Goal: Transaction & Acquisition: Purchase product/service

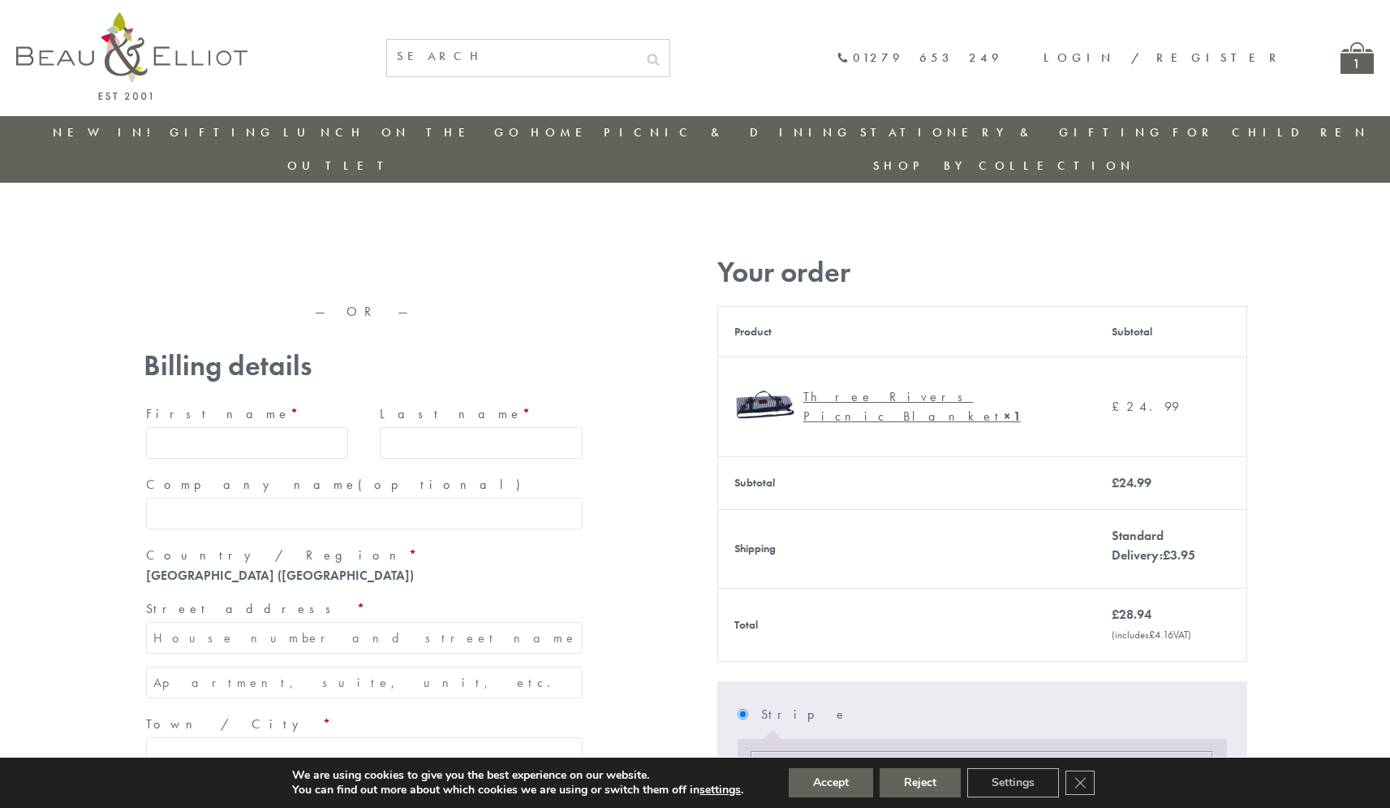
type input "maria33@yahoo.com"
type input "Maria"
type input "Williams"
type input "23, Scottsdale, Happytown"
type input "London"
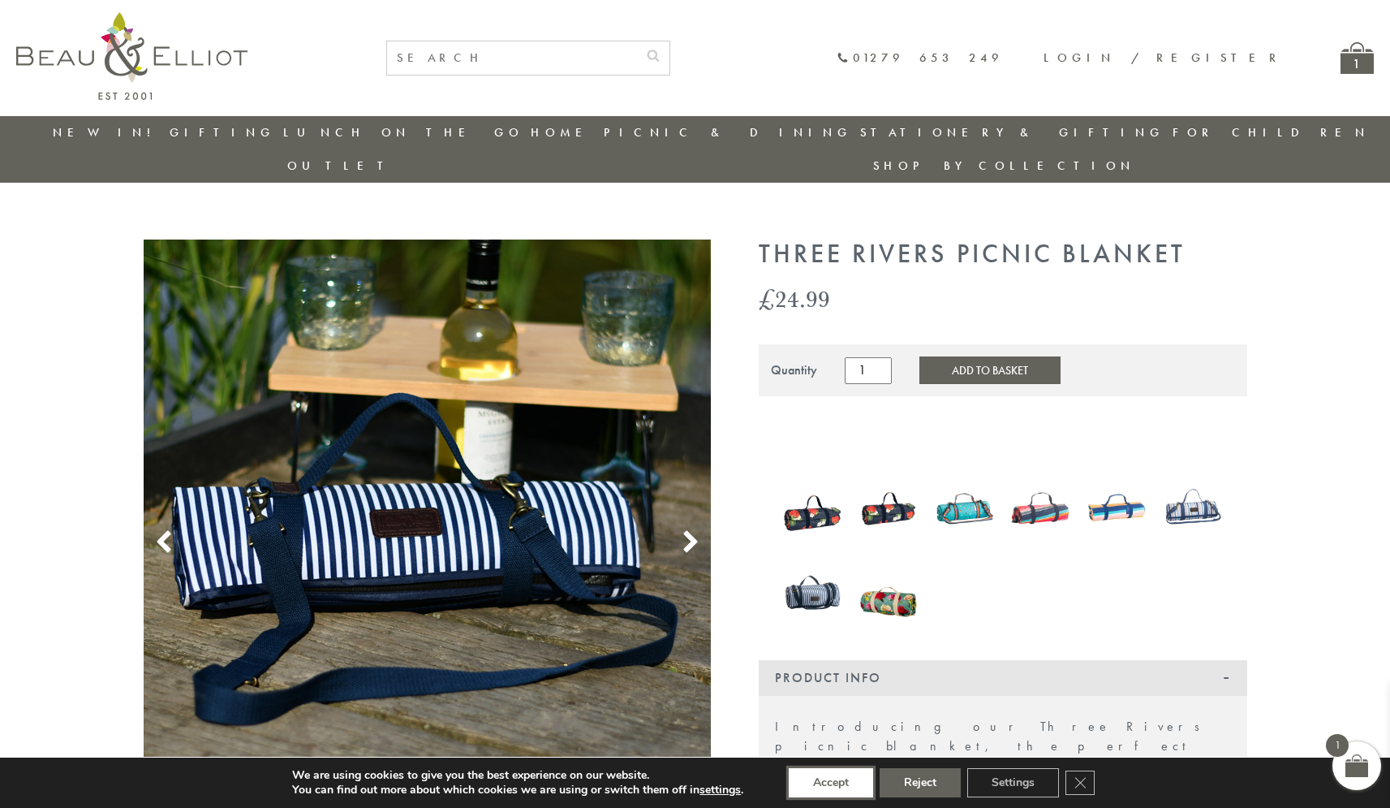
click at [831, 782] on button "Accept" at bounding box center [831, 782] width 84 height 29
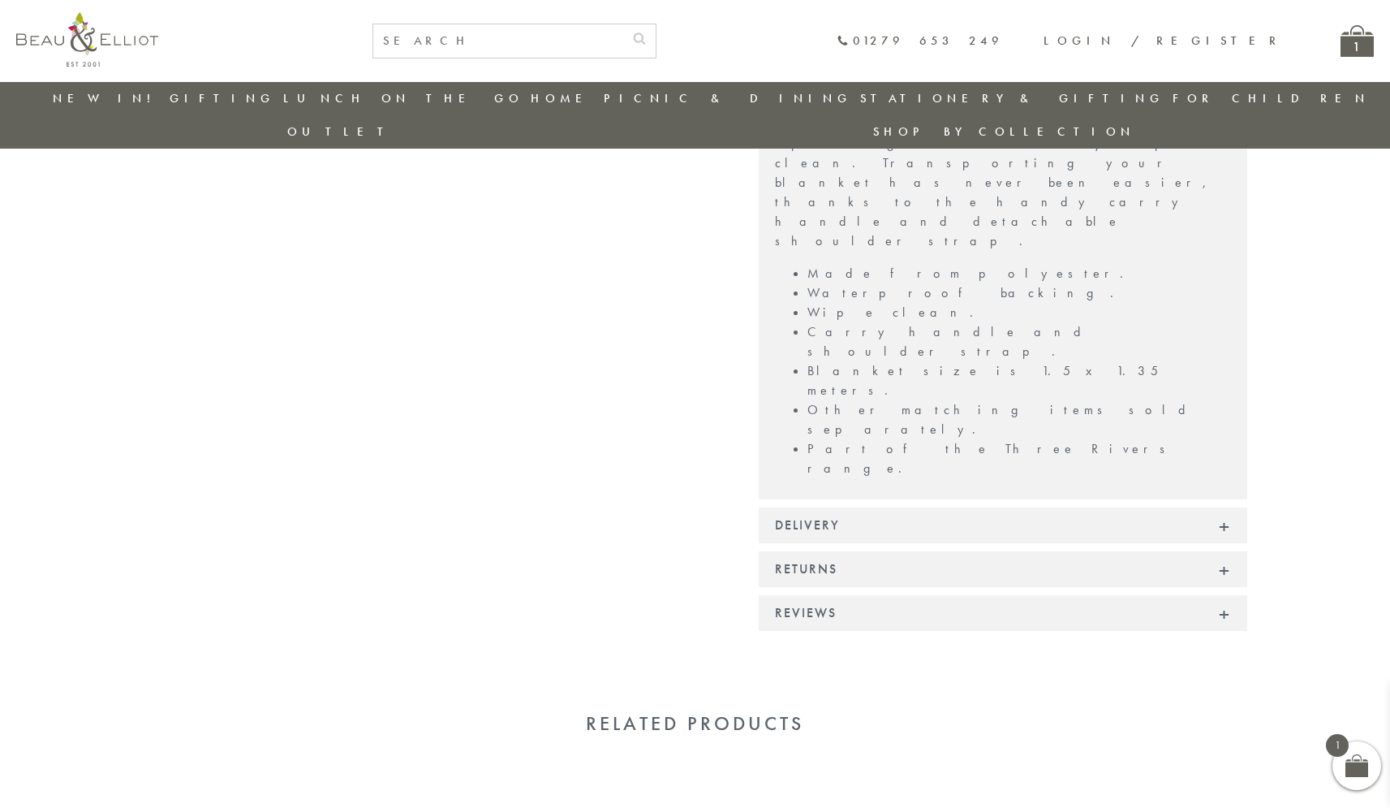
scroll to position [1023, 0]
